Goal: Task Accomplishment & Management: Use online tool/utility

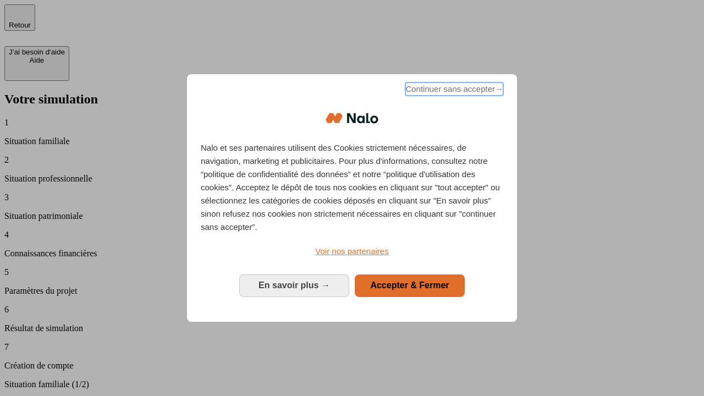
click at [453, 91] on span "Continuer sans accepter →" at bounding box center [455, 89] width 98 height 13
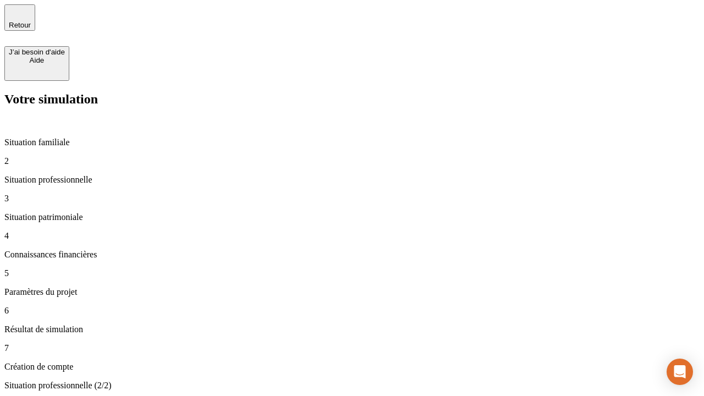
type input "30 000"
type input "40 000"
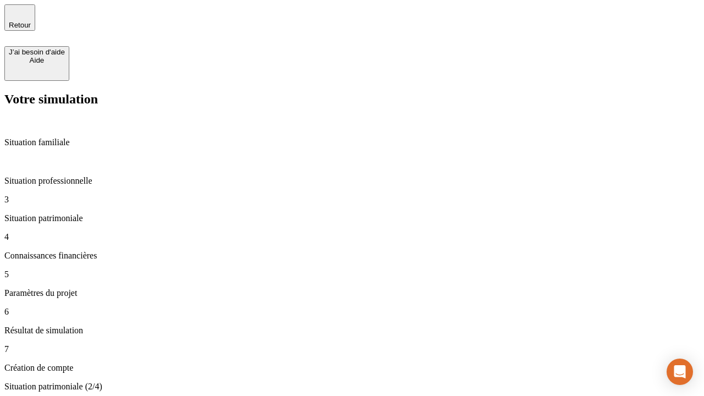
type input "1 100"
type input "20"
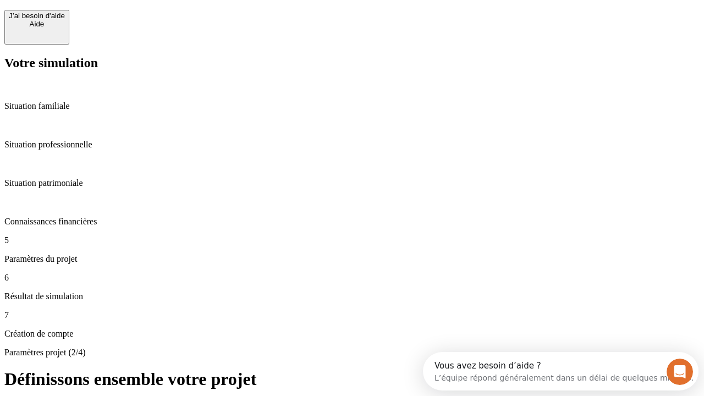
scroll to position [10, 0]
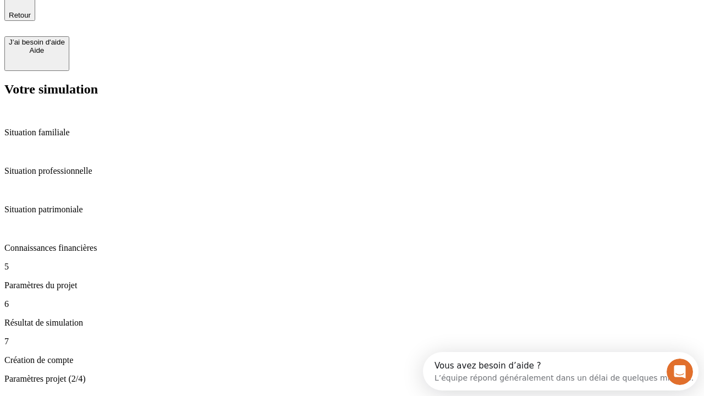
type input "40"
type input "62"
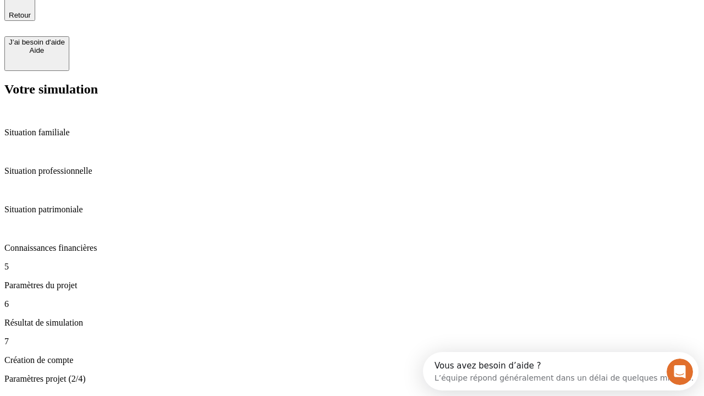
type input "50 000"
type input "640"
